Goal: Contribute content: Contribute content

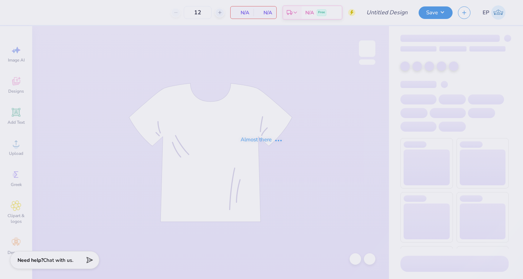
type input "fiji x Pi phi"
type input "50"
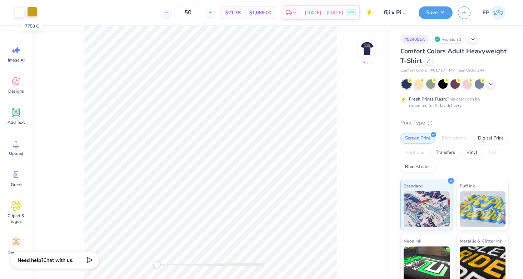
click at [31, 13] on div at bounding box center [32, 12] width 10 height 10
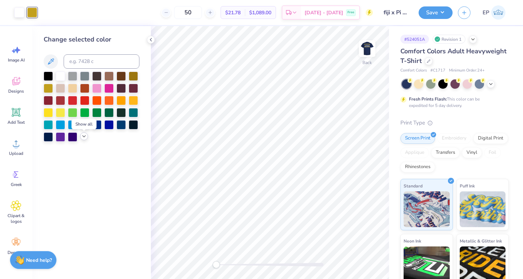
click at [84, 136] on icon at bounding box center [84, 136] width 6 height 6
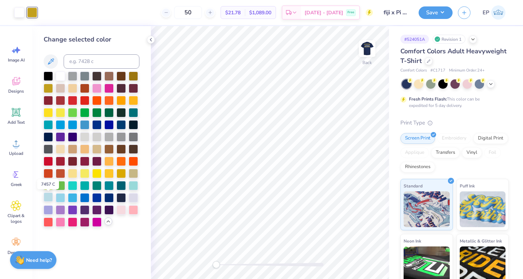
click at [50, 197] on div at bounding box center [48, 196] width 9 height 9
click at [362, 49] on img at bounding box center [367, 48] width 29 height 29
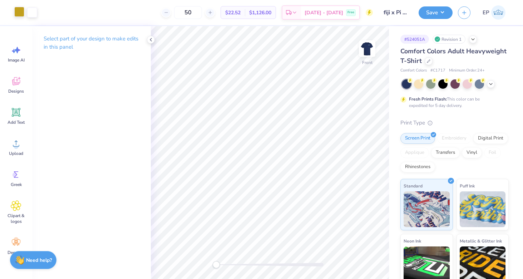
click at [19, 13] on div at bounding box center [19, 12] width 10 height 10
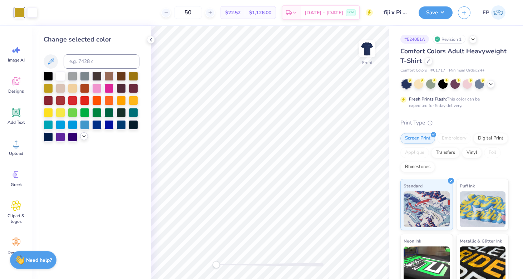
click at [83, 138] on icon at bounding box center [84, 136] width 6 height 6
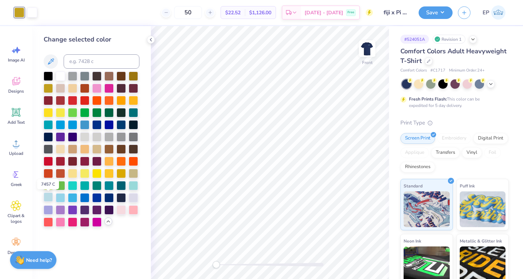
click at [48, 198] on div at bounding box center [48, 196] width 9 height 9
click at [434, 14] on button "Save" at bounding box center [435, 11] width 34 height 13
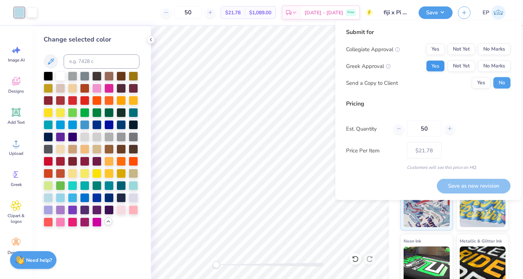
click at [437, 70] on button "Yes" at bounding box center [435, 65] width 19 height 11
click at [496, 49] on button "No Marks" at bounding box center [494, 49] width 33 height 11
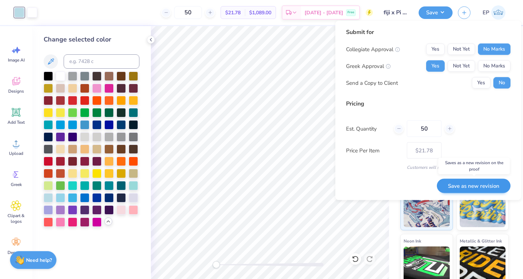
click at [469, 189] on button "Save as new revision" at bounding box center [474, 185] width 74 height 15
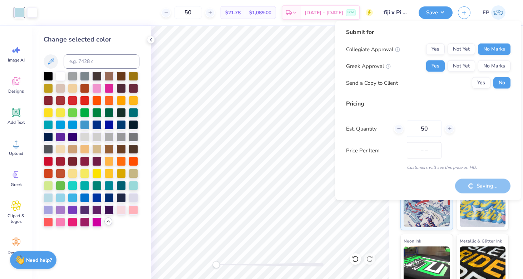
type input "$21.78"
